Goal: Information Seeking & Learning: Understand process/instructions

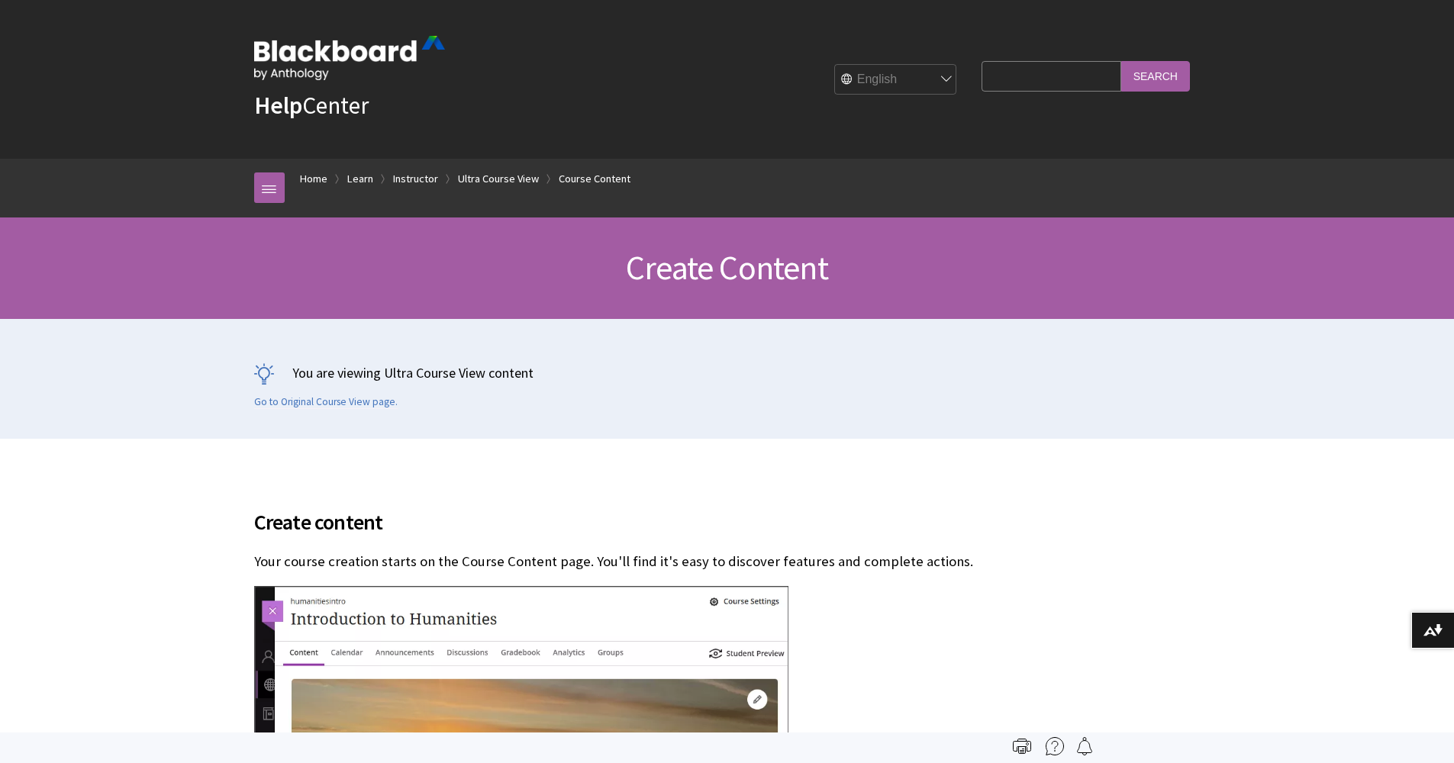
scroll to position [2257, 0]
click at [1074, 78] on input "Search Query" at bounding box center [1050, 76] width 139 height 30
type input "how to import an assignment from another course"
click at [1155, 76] on input "Search" at bounding box center [1155, 76] width 69 height 30
click at [1161, 71] on input "Search" at bounding box center [1155, 76] width 69 height 30
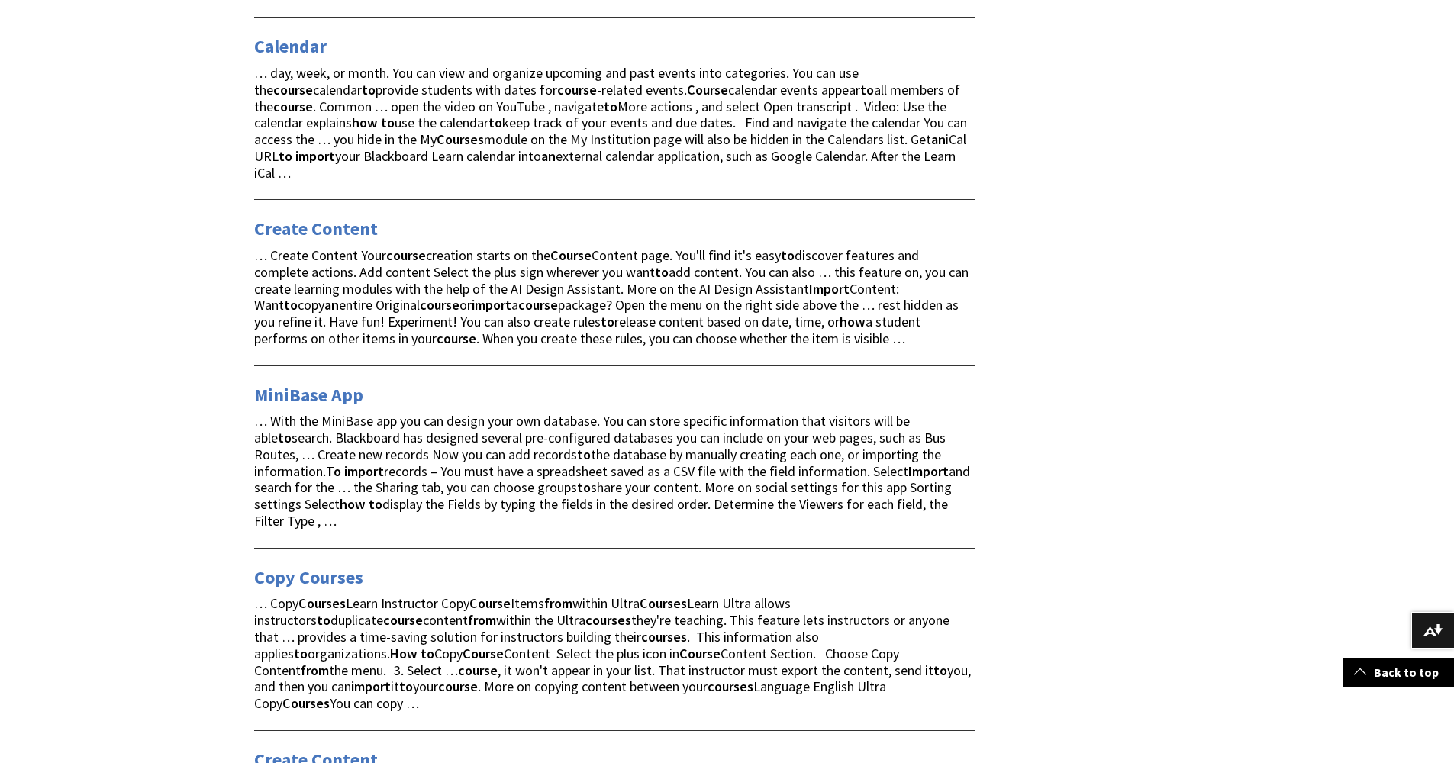
scroll to position [440, 0]
click at [295, 220] on link "Create Content" at bounding box center [316, 229] width 124 height 24
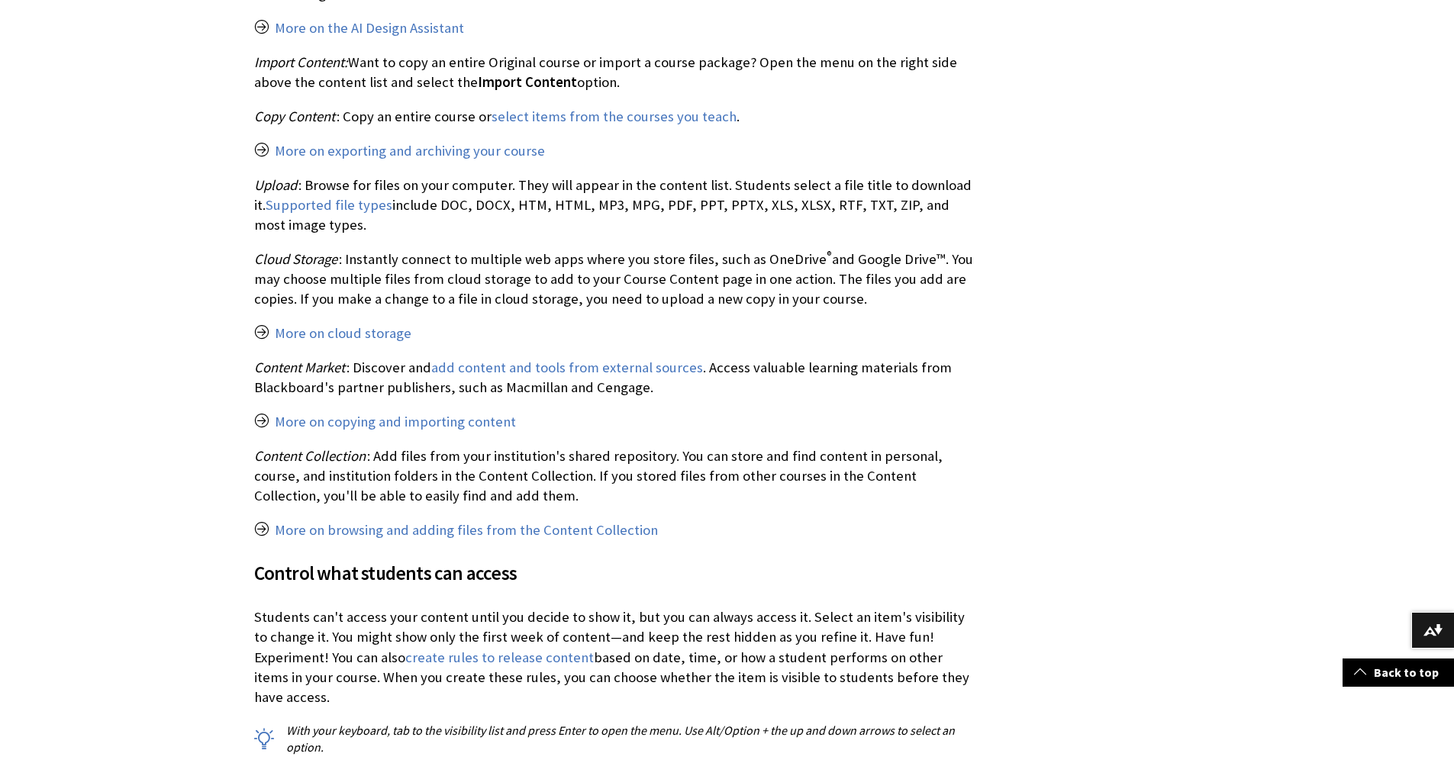
scroll to position [1102, 0]
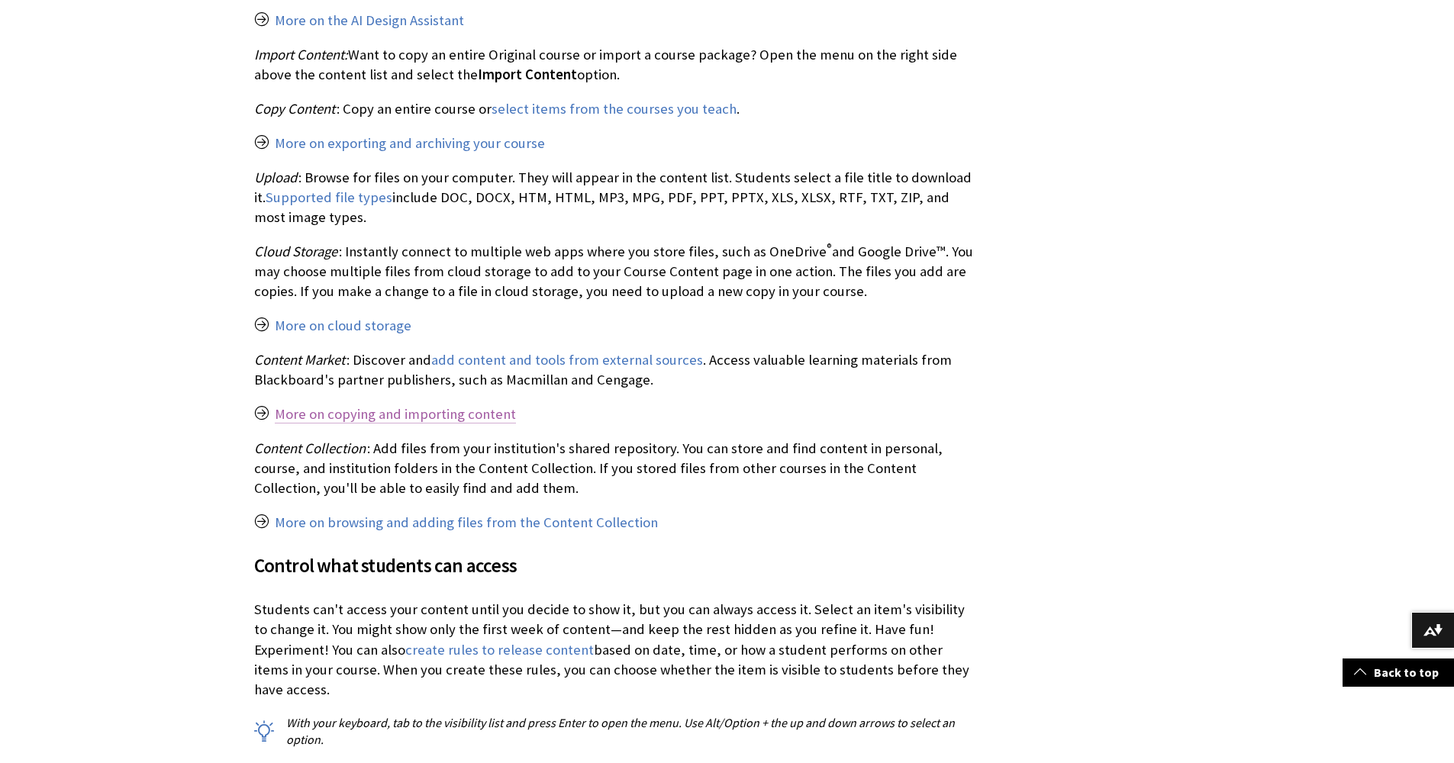
click at [435, 407] on link "More on copying and importing content" at bounding box center [395, 414] width 241 height 18
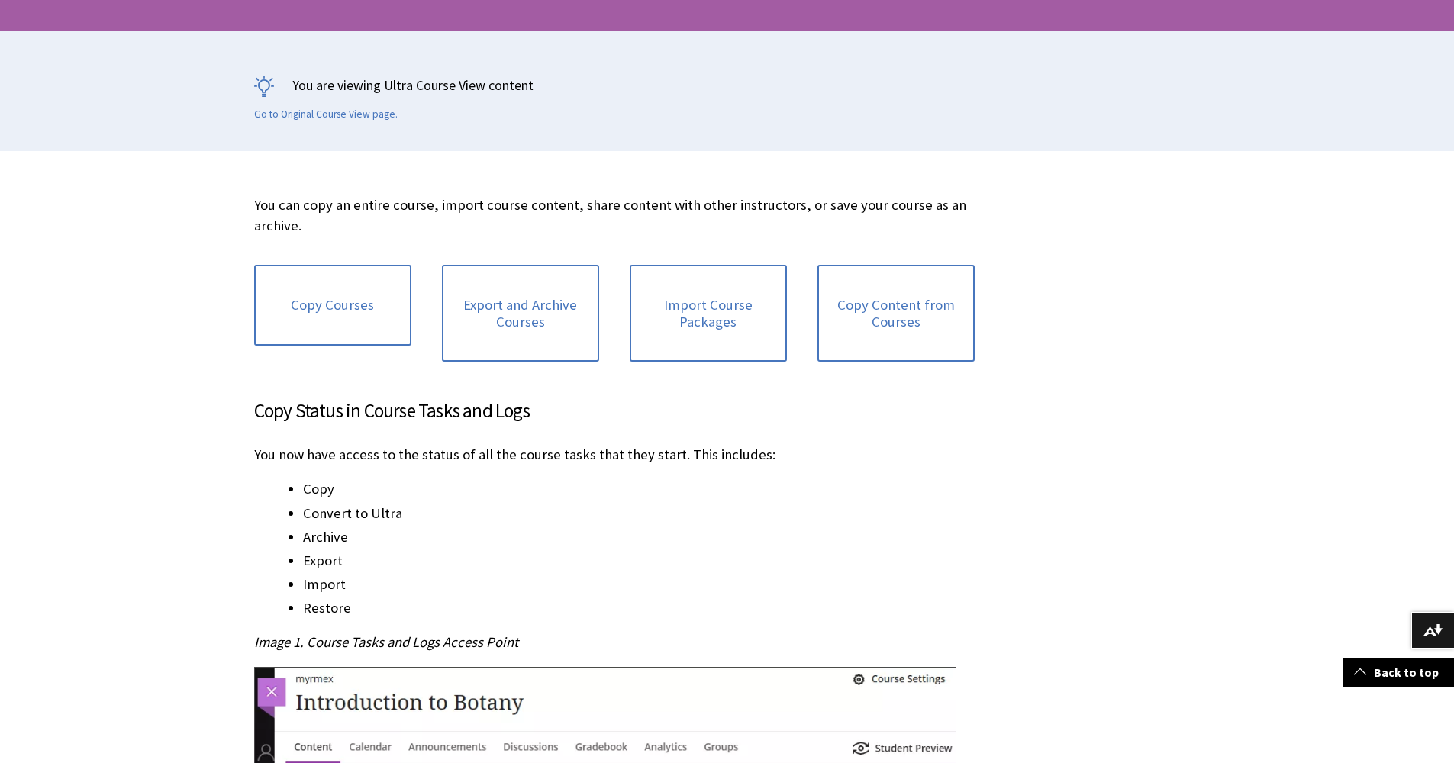
scroll to position [288, 0]
click at [909, 301] on link "Copy Content from Courses" at bounding box center [895, 312] width 157 height 97
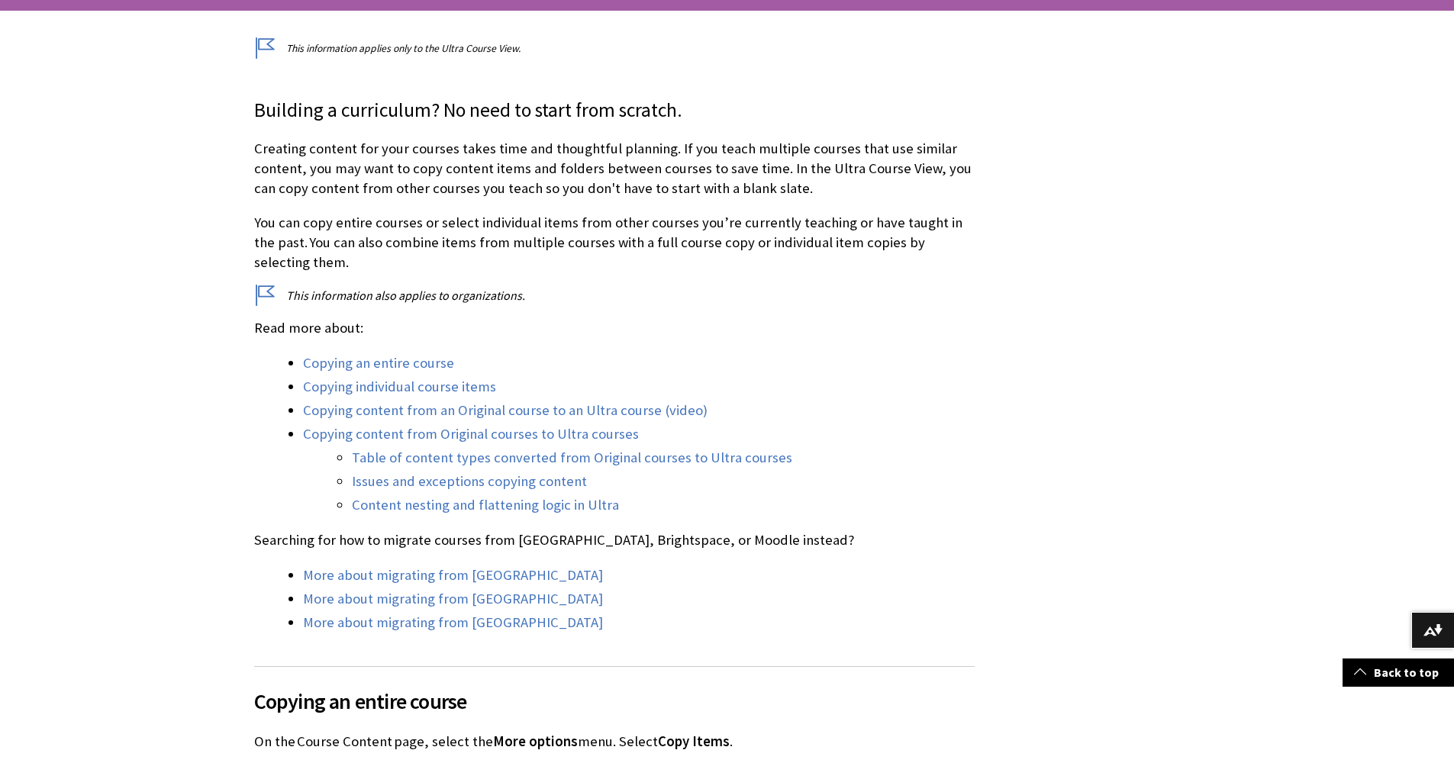
scroll to position [311, 0]
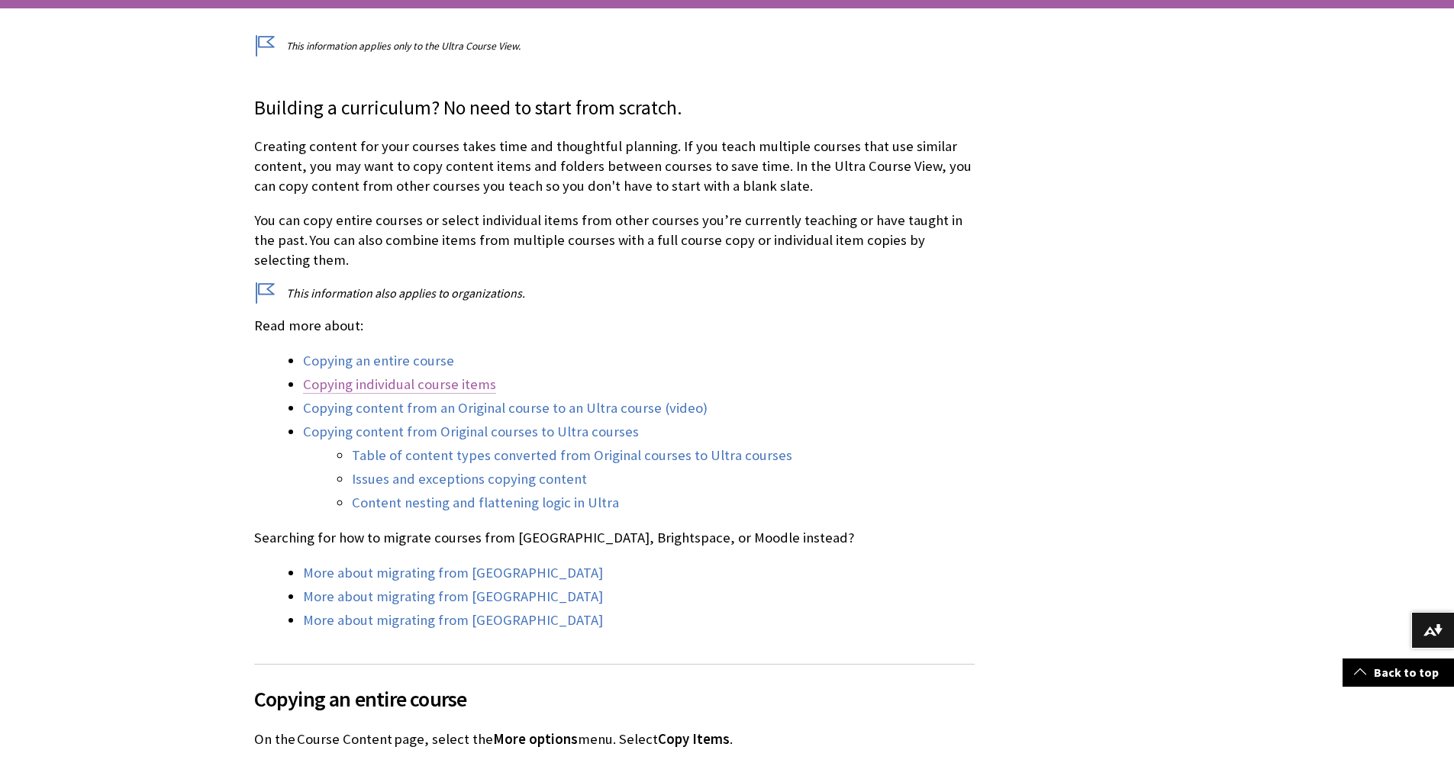
click at [359, 383] on link "Copying individual course items" at bounding box center [399, 384] width 193 height 18
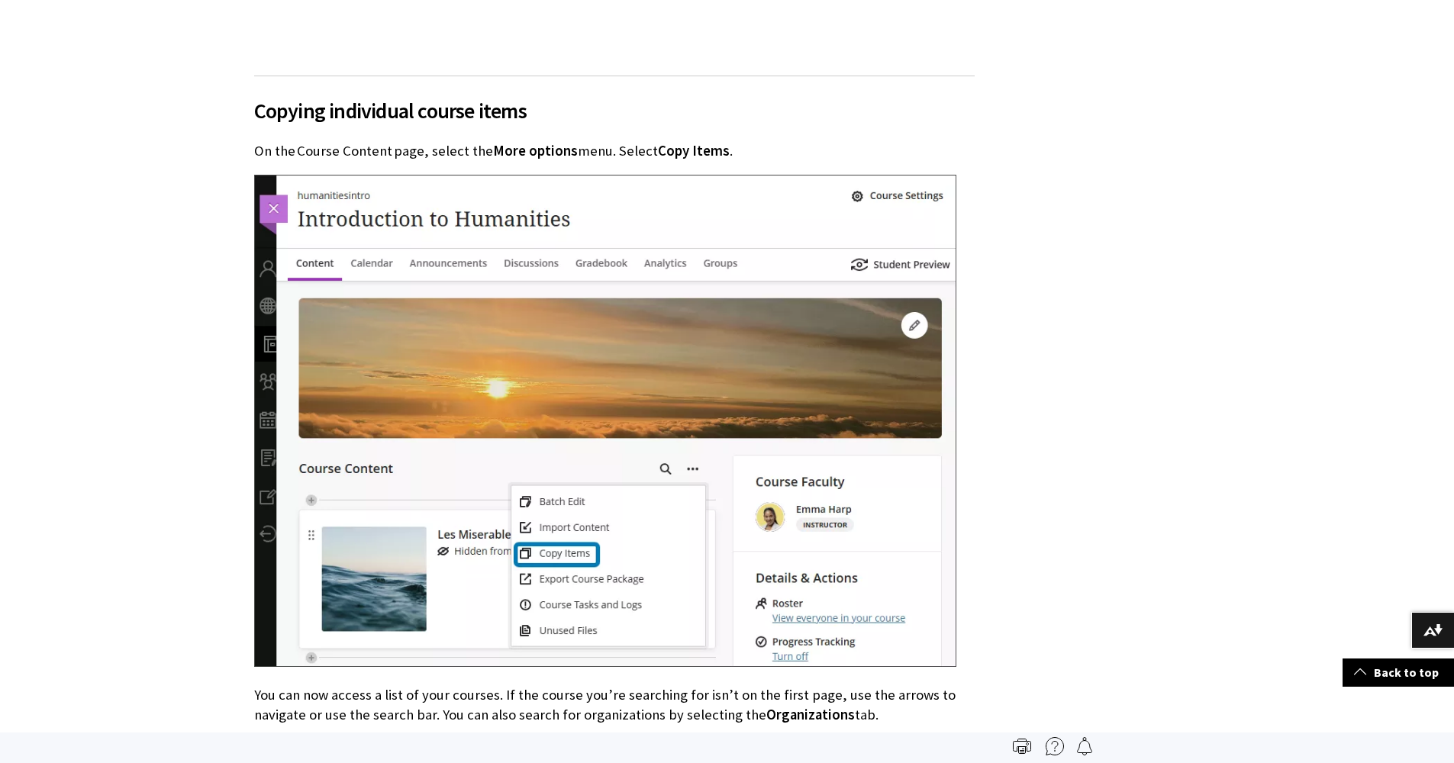
scroll to position [2993, 0]
